Goal: Task Accomplishment & Management: Complete application form

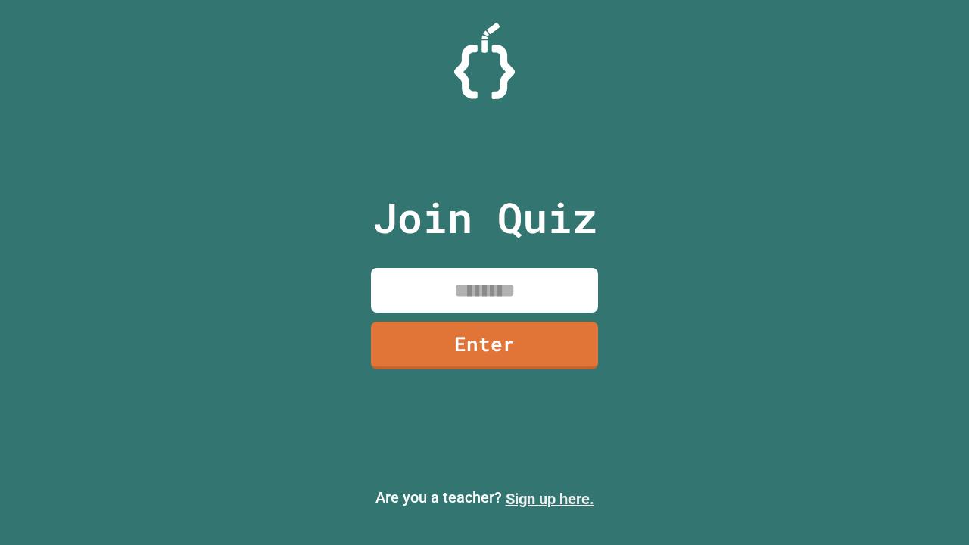
click at [549, 499] on link "Sign up here." at bounding box center [550, 499] width 89 height 18
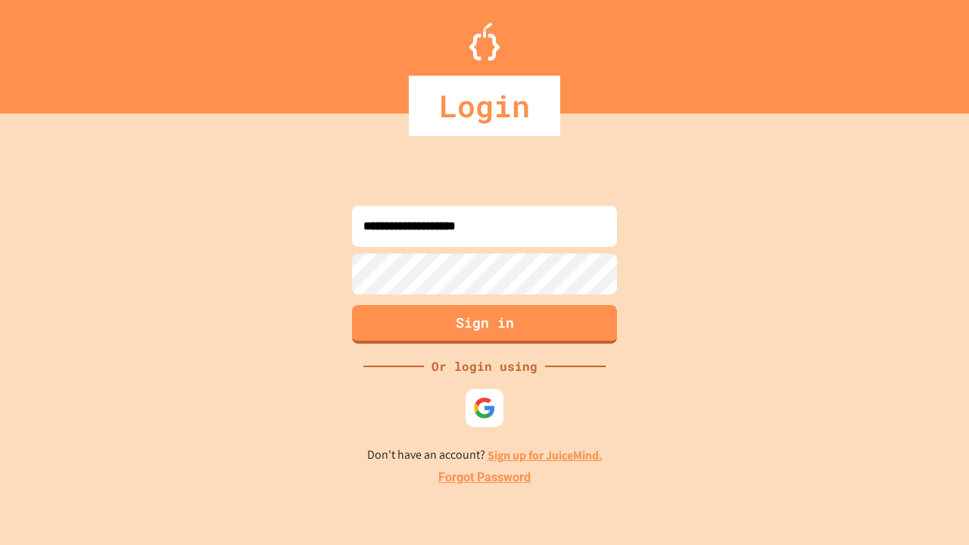
type input "**********"
